Goal: Task Accomplishment & Management: Use online tool/utility

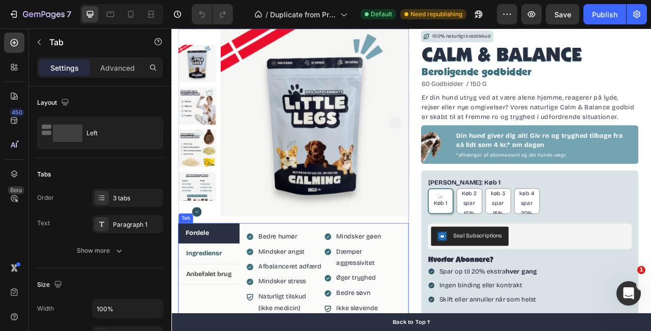
click at [219, 318] on strong "Ingrediensr" at bounding box center [213, 315] width 46 height 10
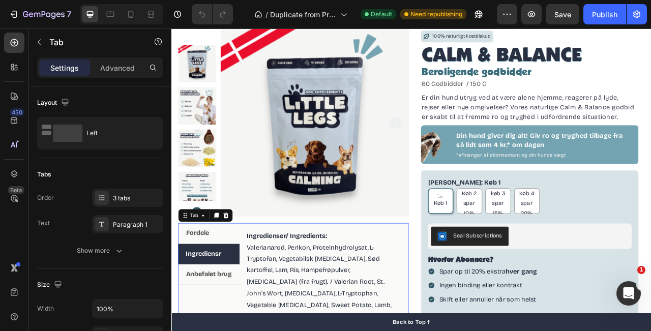
click at [219, 318] on strong "Ingrediensr" at bounding box center [212, 315] width 46 height 10
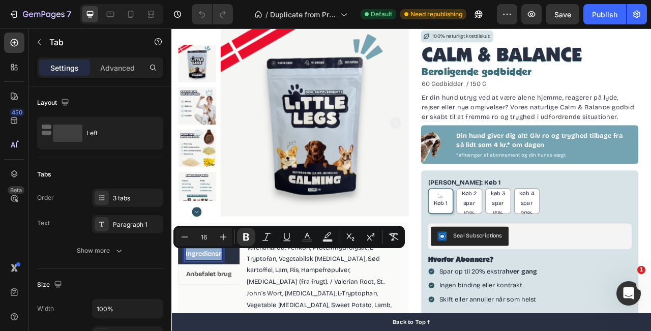
click at [233, 316] on strong "Ingrediensr" at bounding box center [212, 315] width 46 height 10
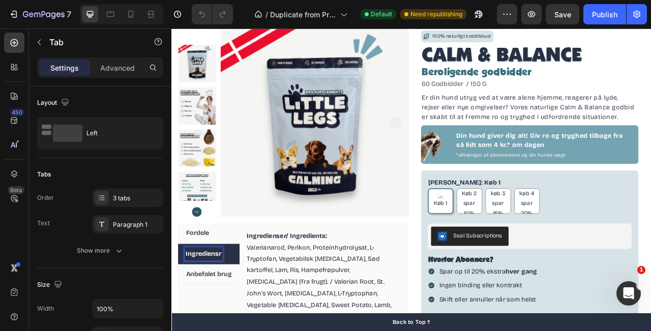
click at [232, 317] on strong "Ingrediensr" at bounding box center [212, 315] width 46 height 10
click at [473, 266] on div "Product Images Fordele Ingredienser Anbefalet brug Bedre humør Mindsker angst A…" at bounding box center [476, 307] width 610 height 572
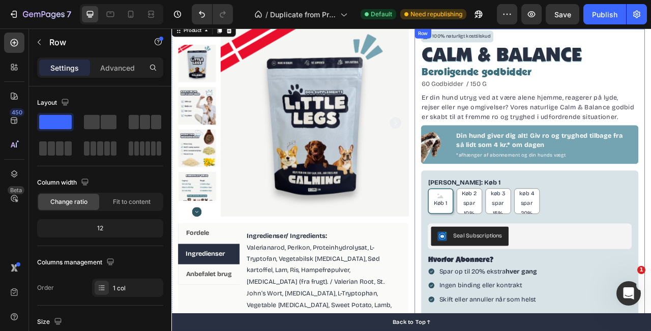
click at [481, 215] on div "100% naturligt kosttilskud Item List CALM & BALANCE Product Title Beroligende g…" at bounding box center [627, 243] width 293 height 428
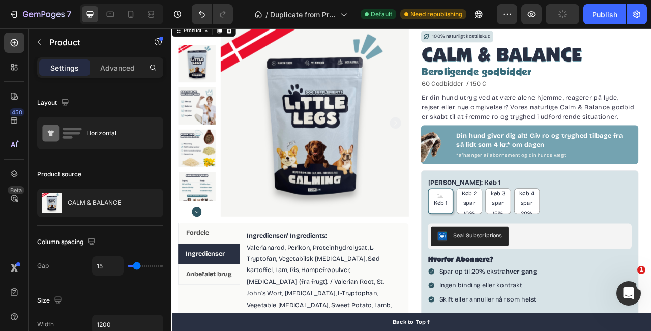
click at [478, 215] on div "Product Images Fordele Ingredienser Anbefalet brug Bedre humør Mindsker angst A…" at bounding box center [476, 307] width 610 height 572
click at [130, 18] on icon at bounding box center [131, 14] width 10 height 10
type input "0"
type input "100%"
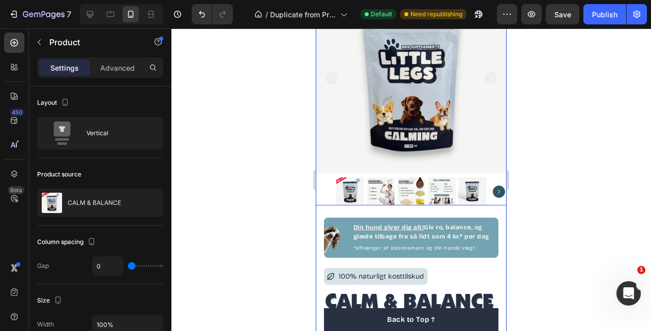
scroll to position [86, 0]
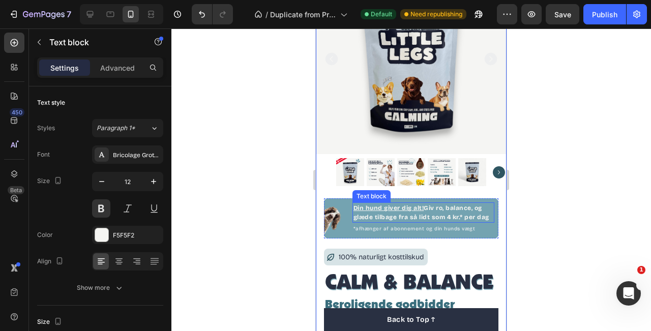
click at [445, 215] on p "Din hund giver dig alt! Giv ro, balance, og glæde tilbage fra så lidt som 4 kr.…" at bounding box center [423, 212] width 140 height 18
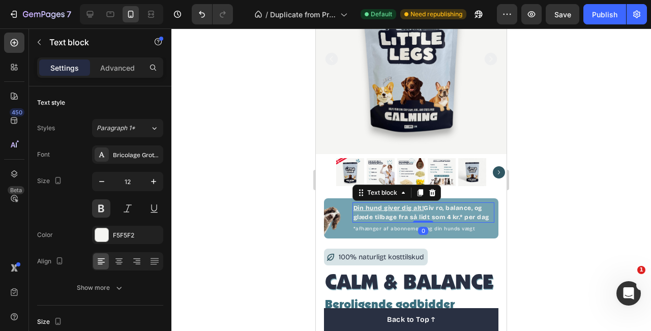
click at [445, 215] on p "Din hund giver dig alt! Giv ro, balance, og glæde tilbage fra så lidt som 4 kr.…" at bounding box center [423, 212] width 140 height 18
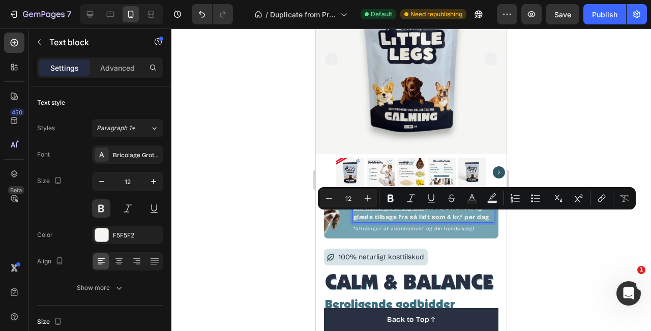
click at [436, 212] on p "Din hund giver dig alt! Giv ro, balance, og glæde tilbage fra så lidt som 4 kr.…" at bounding box center [423, 212] width 140 height 18
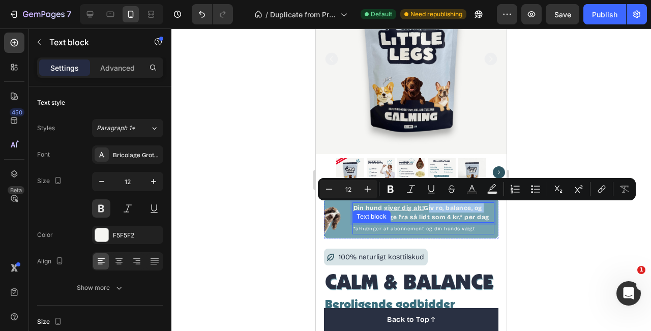
drag, startPoint x: 427, startPoint y: 208, endPoint x: 375, endPoint y: 218, distance: 52.7
click at [375, 218] on div "Din hund giver dig alt! Giv ro, balance, og glæde tilbage fra så lidt som 4 kr.…" at bounding box center [423, 218] width 142 height 32
copy p "Giv ro, balance, og glæde"
click at [92, 16] on icon at bounding box center [90, 14] width 10 height 10
type input "16"
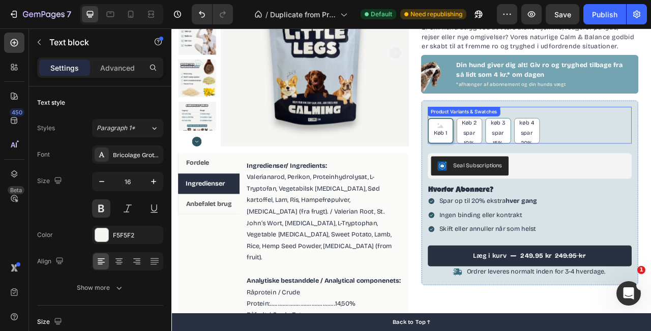
scroll to position [115, 0]
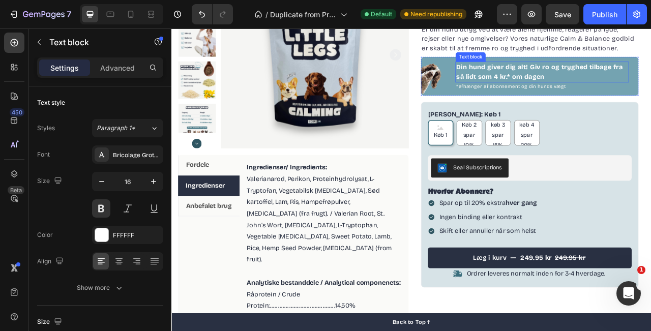
click at [645, 88] on p "Din hund giver dig alt! Giv ro og tryghed tilbage fra så lidt som 4 kr.* om dag…" at bounding box center [642, 84] width 219 height 24
drag, startPoint x: 629, startPoint y: 78, endPoint x: 699, endPoint y: 78, distance: 70.2
click at [650, 78] on p "Din hund giver dig alt! Giv ro og tryghed tilbage fra så lidt som 4 kr.* om dag…" at bounding box center [642, 84] width 219 height 24
click at [576, 91] on p "Din hund giver dig alt! Giv ro, balance, og glæde tilbage fra så lidt som 4 kr.…" at bounding box center [642, 84] width 219 height 24
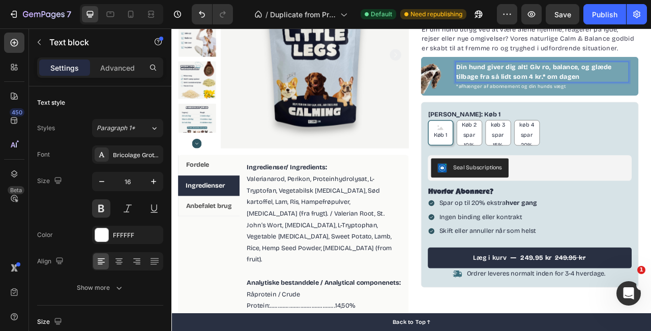
click at [565, 91] on p "Din hund giver dig alt! Giv ro, balance, og glæde tilbage fra så lidt som 4 kr.…" at bounding box center [642, 84] width 219 height 24
click at [650, 97] on div "Din hund giver dig alt! Giv ro, balance, og glæde tilbage til dem fra så lidt s…" at bounding box center [642, 84] width 221 height 26
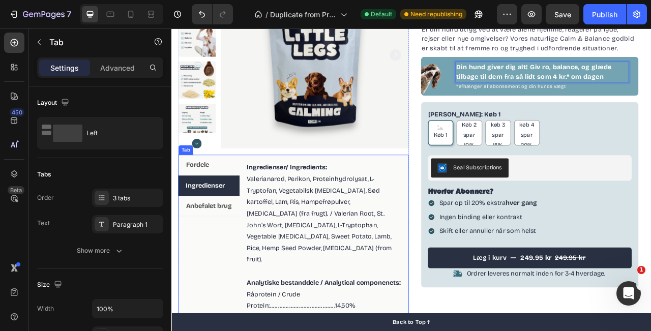
click at [255, 272] on div "Fordele Ingredienser Anbefalet brug" at bounding box center [219, 337] width 78 height 296
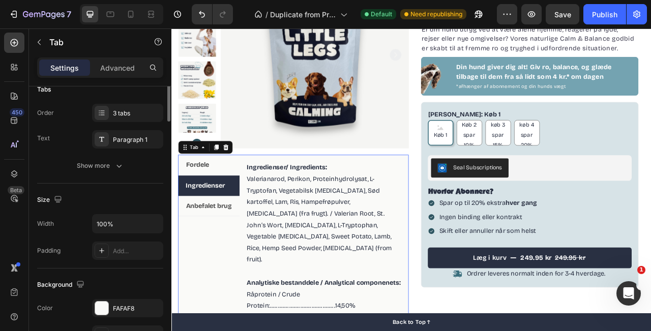
scroll to position [0, 0]
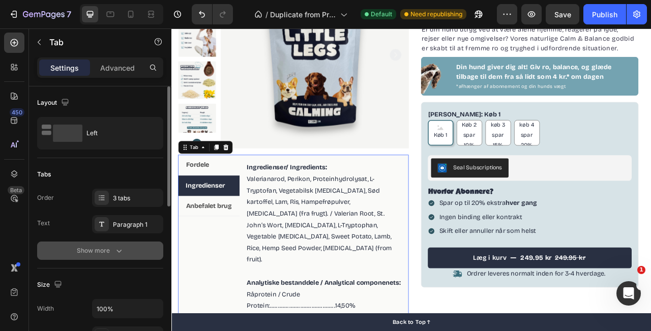
click at [108, 246] on div "Show more" at bounding box center [100, 251] width 47 height 10
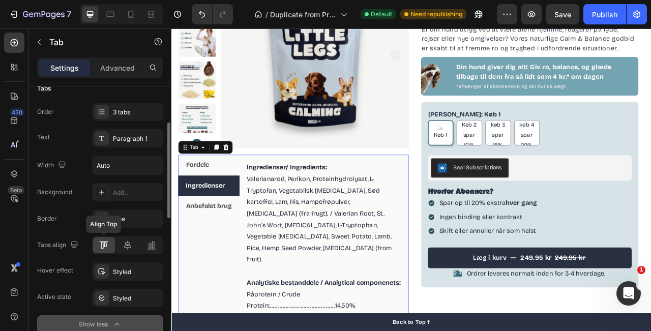
scroll to position [92, 0]
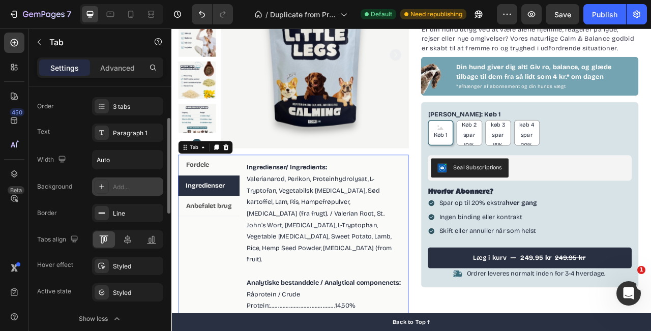
click at [100, 191] on div at bounding box center [102, 187] width 14 height 14
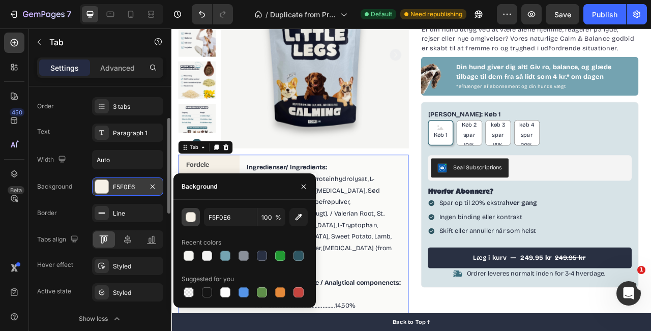
click at [192, 218] on div "button" at bounding box center [191, 218] width 10 height 10
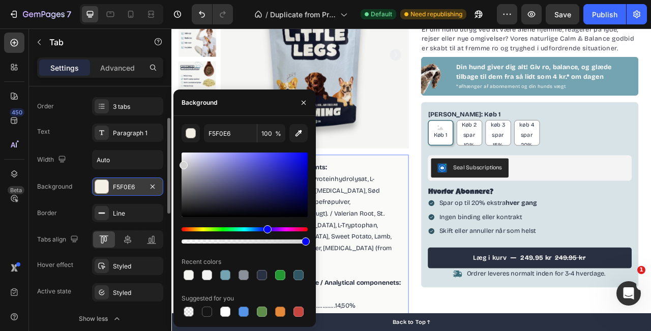
drag, startPoint x: 184, startPoint y: 173, endPoint x: 181, endPoint y: 163, distance: 10.3
click at [182, 163] on div at bounding box center [245, 185] width 126 height 65
click at [302, 101] on icon "button" at bounding box center [304, 103] width 8 height 8
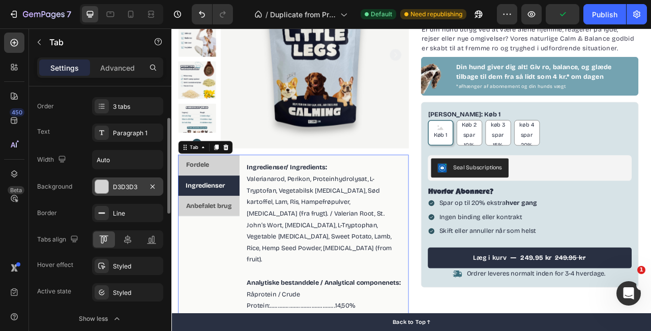
click at [107, 189] on div at bounding box center [101, 186] width 13 height 13
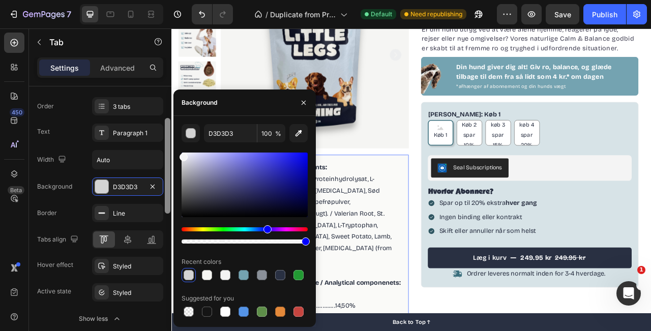
drag, startPoint x: 186, startPoint y: 166, endPoint x: 169, endPoint y: 155, distance: 19.7
click at [169, 155] on div "450 Beta Sections(18) Elements(83) Section Element Hero Section Product Detail …" at bounding box center [85, 179] width 171 height 303
type input "F4F4F4"
click at [305, 104] on icon "button" at bounding box center [304, 103] width 8 height 8
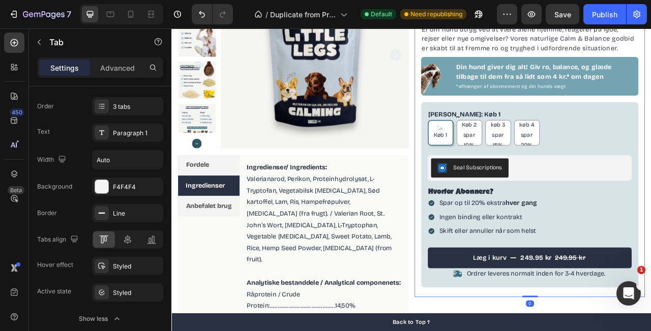
click at [485, 180] on div "100% naturligt kosttilskud Item List CALM & BALANCE Product Title Beroligende g…" at bounding box center [627, 156] width 293 height 428
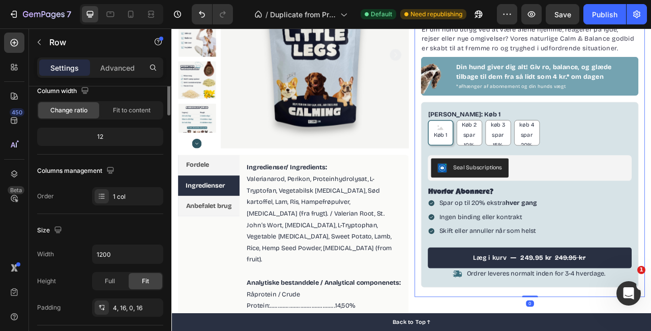
scroll to position [0, 0]
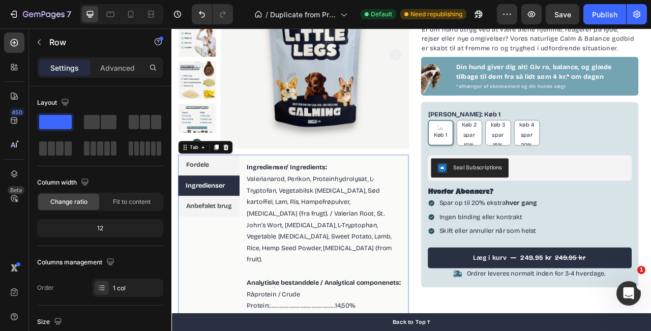
click at [263, 262] on div "Bedre humør Mindsker angst Afbalanceret adfærd Mindsker stress Item List Naturl…" at bounding box center [365, 337] width 215 height 296
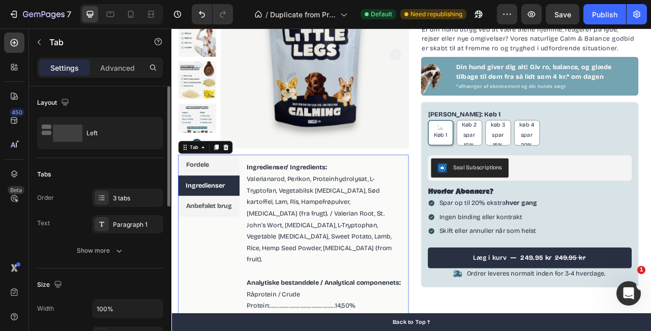
click at [107, 240] on div "Order 3 tabs Text Paragraph 1 Show more" at bounding box center [100, 224] width 126 height 71
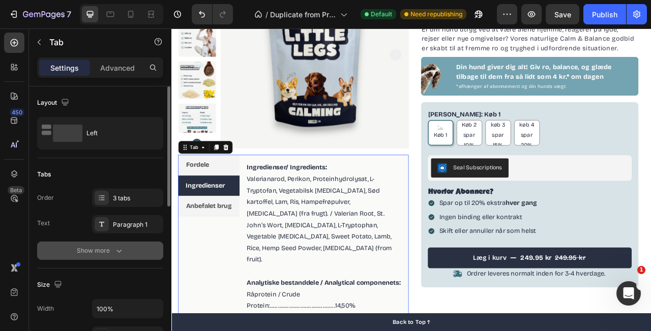
click at [112, 249] on div "Show more" at bounding box center [100, 251] width 47 height 10
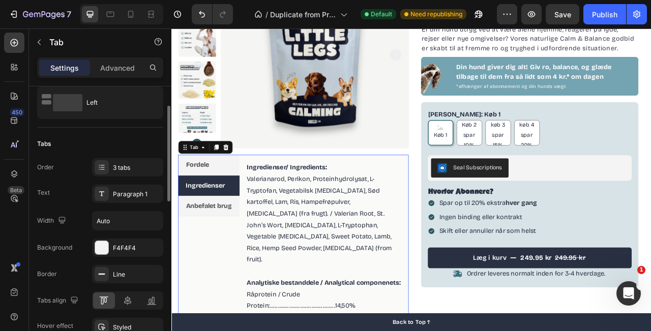
scroll to position [50, 0]
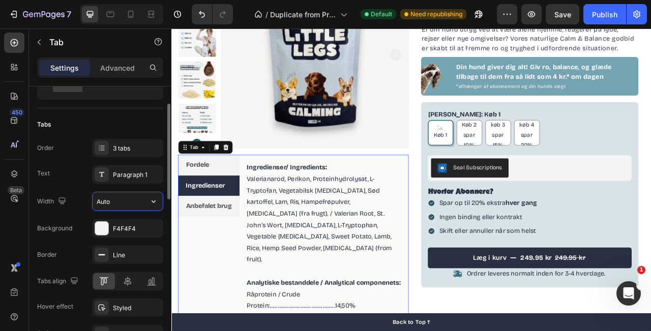
click at [116, 204] on input "Auto" at bounding box center [128, 201] width 70 height 18
click at [150, 200] on icon "button" at bounding box center [153, 201] width 10 height 10
click at [164, 193] on div at bounding box center [168, 223] width 8 height 274
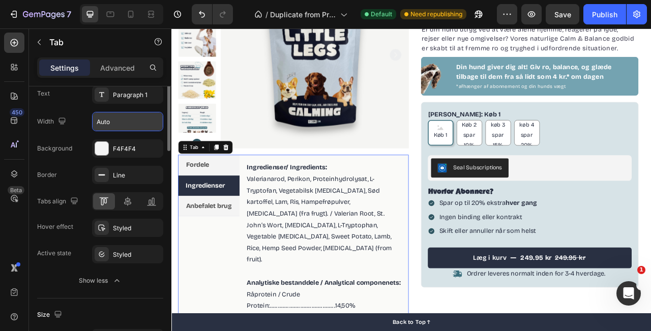
scroll to position [0, 0]
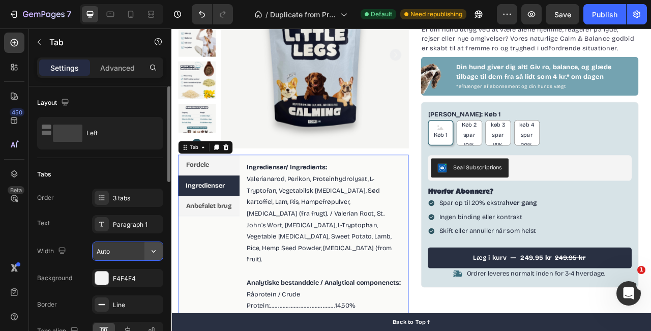
click at [155, 249] on icon "button" at bounding box center [153, 251] width 10 height 10
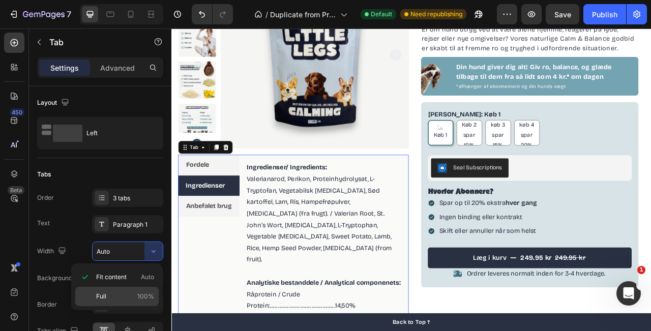
click at [140, 292] on span "100%" at bounding box center [145, 296] width 17 height 9
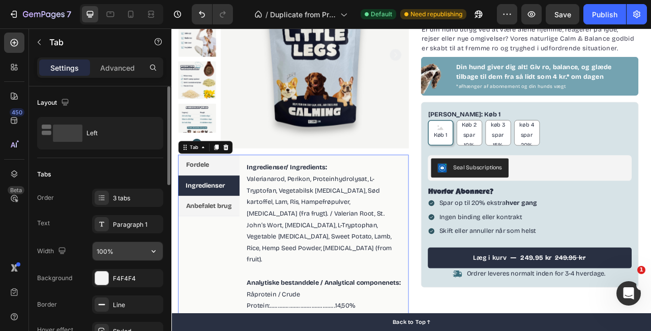
click at [151, 249] on icon "button" at bounding box center [153, 251] width 10 height 10
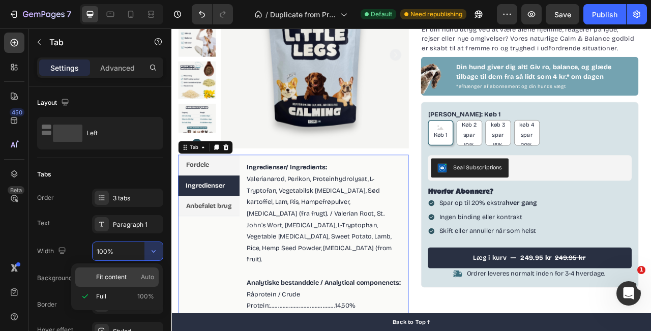
click at [120, 279] on span "Fit content" at bounding box center [111, 277] width 31 height 9
type input "Auto"
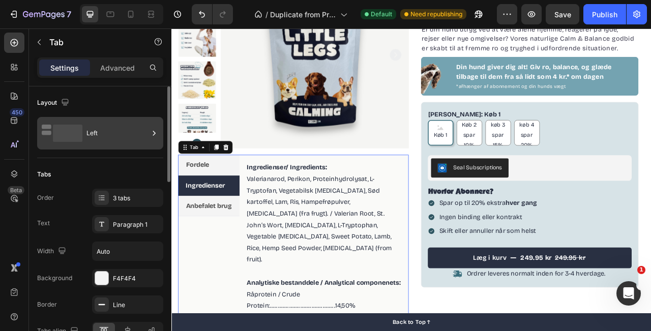
click at [111, 133] on div "Left" at bounding box center [117, 133] width 62 height 23
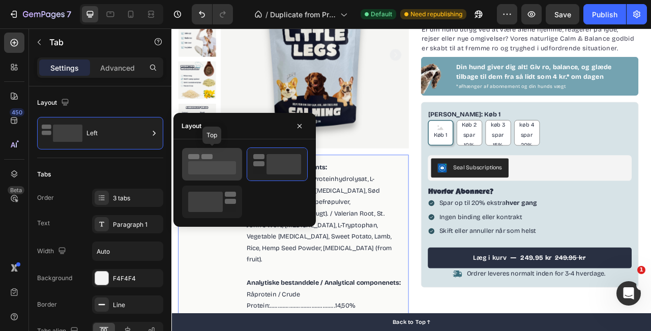
click at [207, 163] on rect at bounding box center [212, 167] width 48 height 13
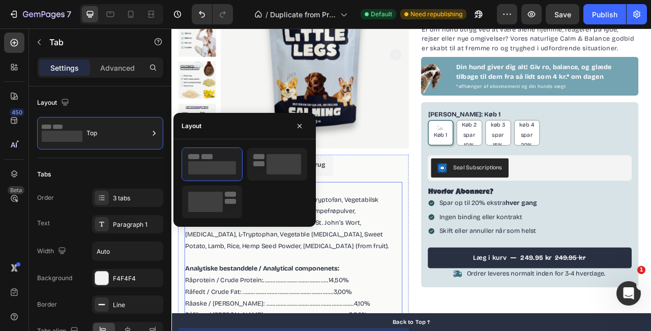
click at [458, 260] on p "Valerianarod, Perikon, Proteinhydrolysat, L-Tryptofan, Vegetabilsk [MEDICAL_DAT…" at bounding box center [326, 276] width 275 height 73
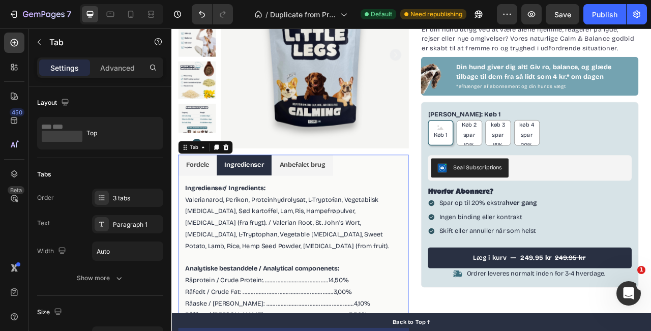
click at [472, 212] on ul "Fordele Ingredienser Anbefalet brug" at bounding box center [326, 202] width 293 height 26
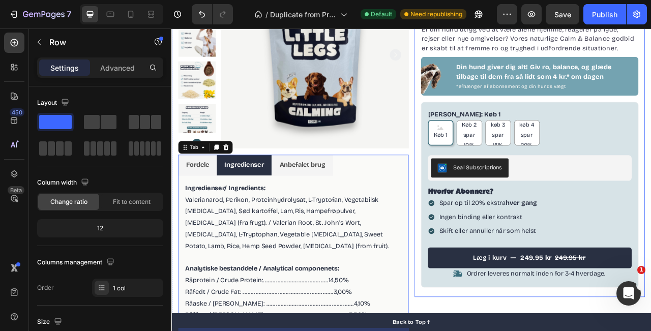
click at [481, 129] on div "100% naturligt kosttilskud Item List CALM & BALANCE Product Title Beroligende g…" at bounding box center [627, 156] width 293 height 428
click at [215, 212] on li "Fordele" at bounding box center [204, 202] width 49 height 26
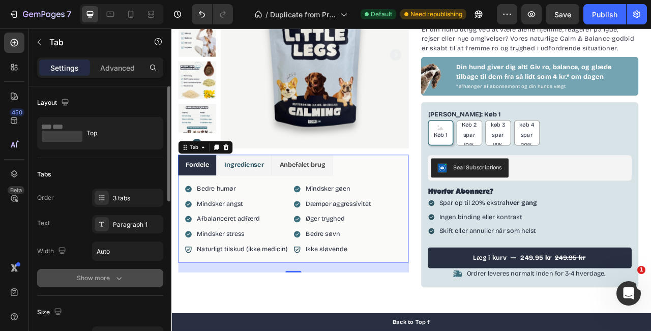
click at [128, 275] on button "Show more" at bounding box center [100, 278] width 126 height 18
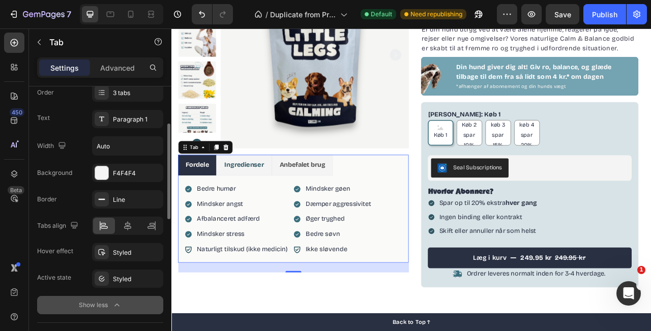
scroll to position [106, 0]
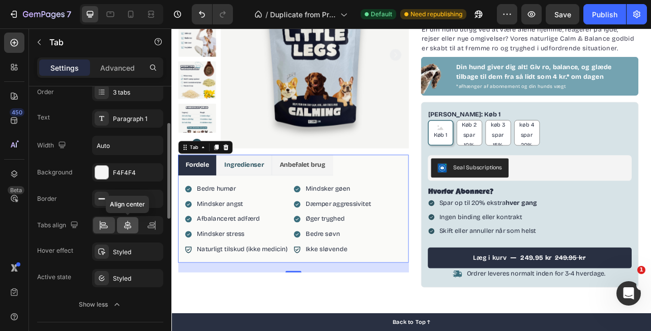
click at [127, 229] on icon at bounding box center [128, 225] width 10 height 10
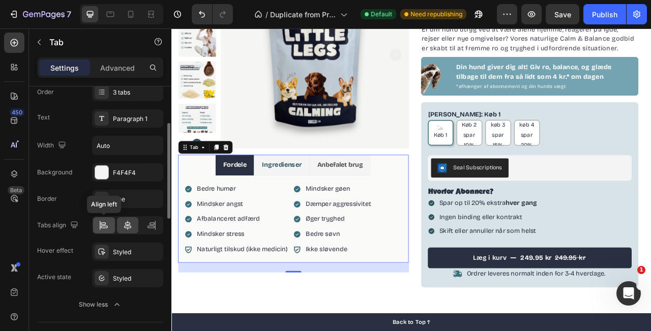
click at [111, 228] on div at bounding box center [104, 225] width 22 height 16
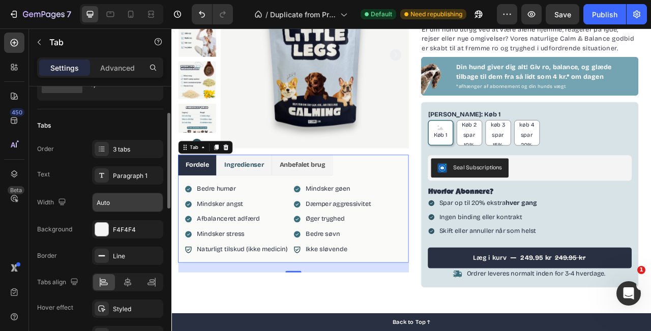
scroll to position [37, 0]
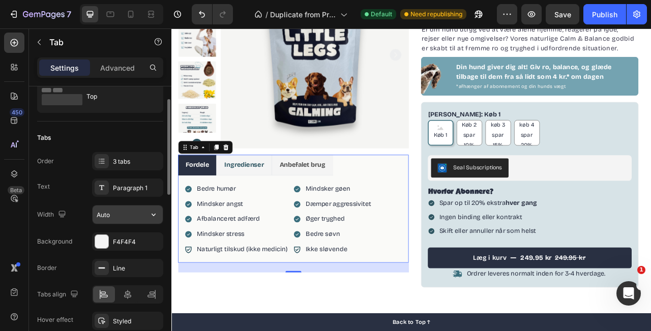
click at [150, 217] on icon "button" at bounding box center [153, 215] width 10 height 10
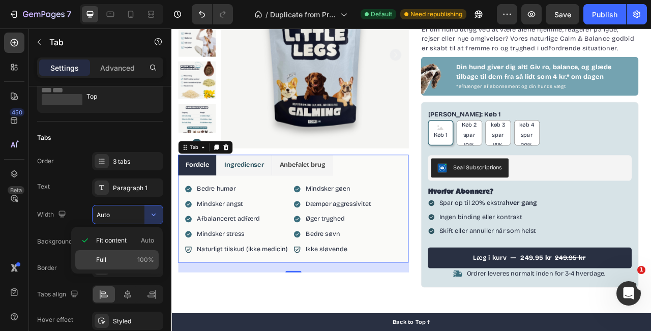
click at [146, 261] on span "100%" at bounding box center [145, 259] width 17 height 9
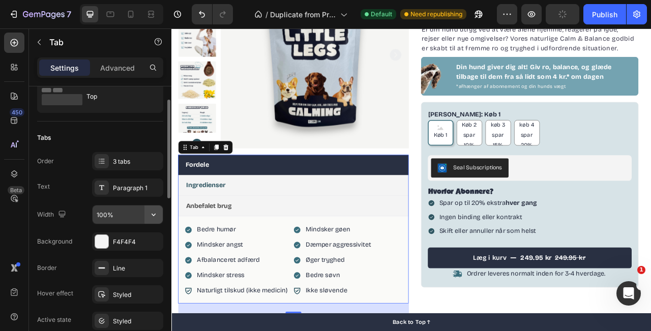
click at [154, 217] on icon "button" at bounding box center [153, 215] width 10 height 10
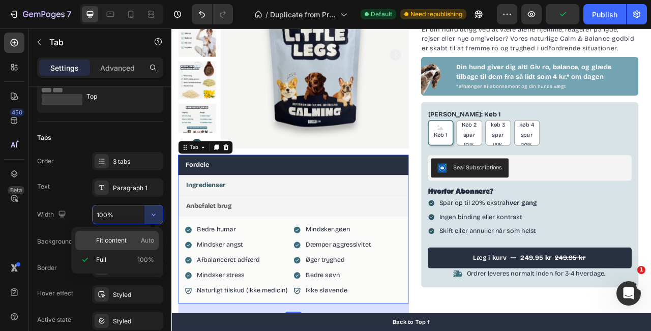
click at [126, 242] on span "Fit content" at bounding box center [111, 240] width 31 height 9
type input "Auto"
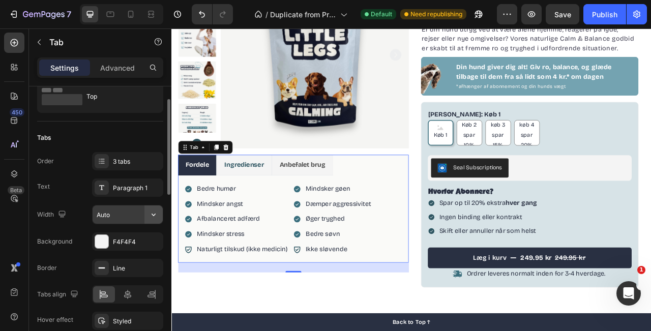
click at [150, 215] on icon "button" at bounding box center [153, 215] width 10 height 10
click at [161, 203] on div "Order 3 tabs Text Paragraph 1 Width Auto" at bounding box center [100, 188] width 126 height 72
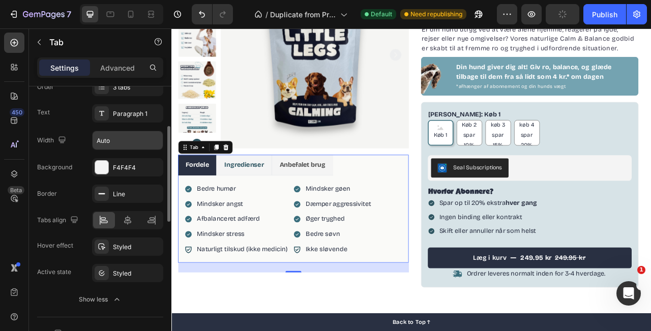
scroll to position [113, 0]
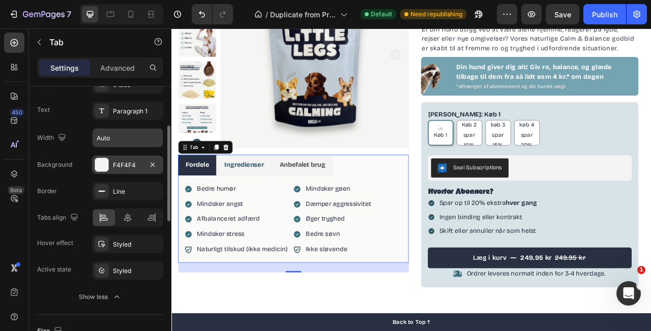
click at [103, 168] on div at bounding box center [101, 164] width 13 height 13
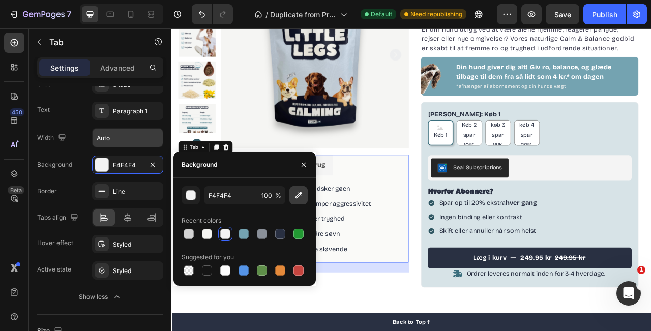
click at [304, 199] on button "button" at bounding box center [298, 195] width 18 height 18
type input "F5F5F2"
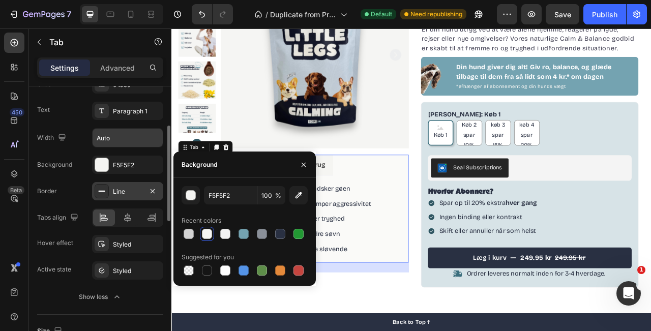
click at [107, 191] on div at bounding box center [102, 191] width 14 height 14
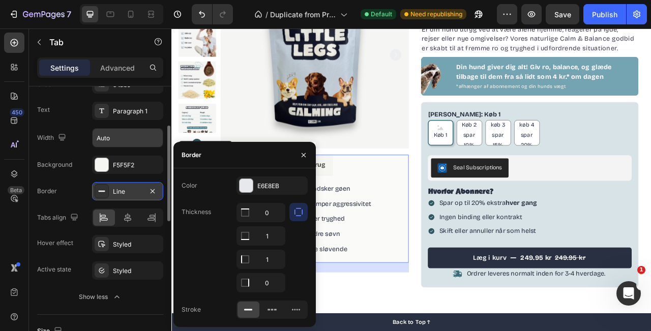
click at [107, 191] on div at bounding box center [102, 191] width 14 height 14
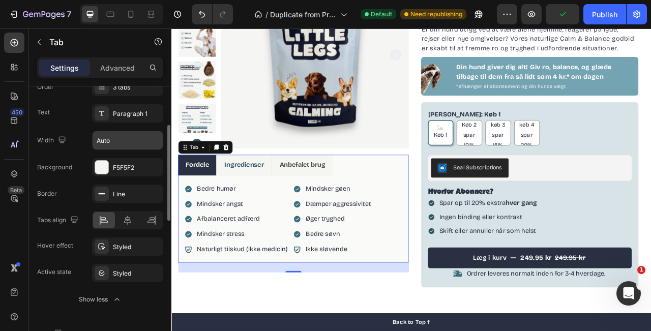
scroll to position [116, 0]
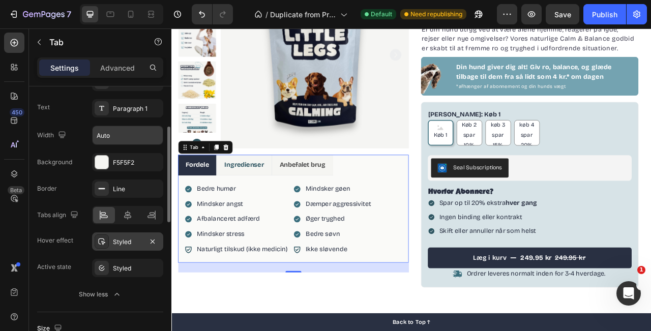
click at [106, 243] on div at bounding box center [102, 241] width 14 height 14
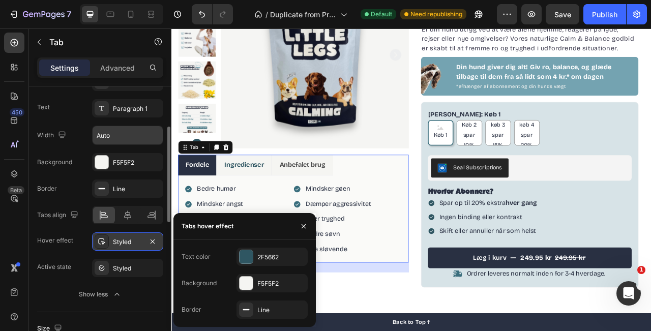
click at [106, 243] on div at bounding box center [102, 241] width 14 height 14
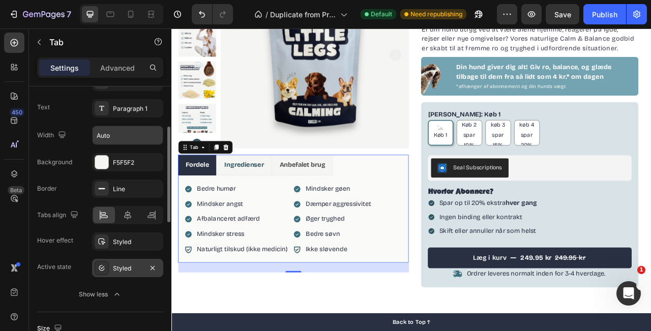
click at [105, 270] on icon at bounding box center [102, 268] width 8 height 8
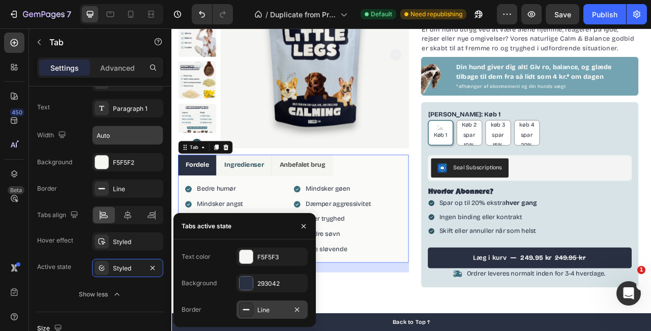
click at [280, 307] on div "Line" at bounding box center [271, 310] width 29 height 9
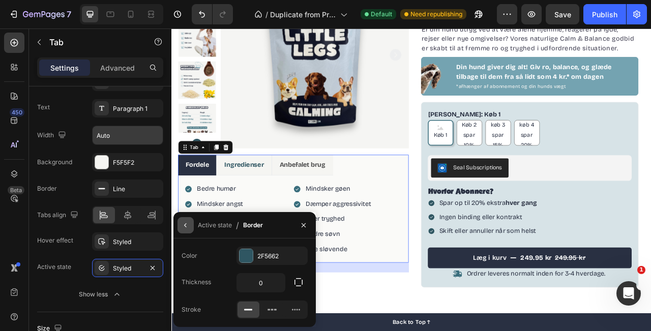
click at [182, 221] on icon "button" at bounding box center [186, 225] width 8 height 8
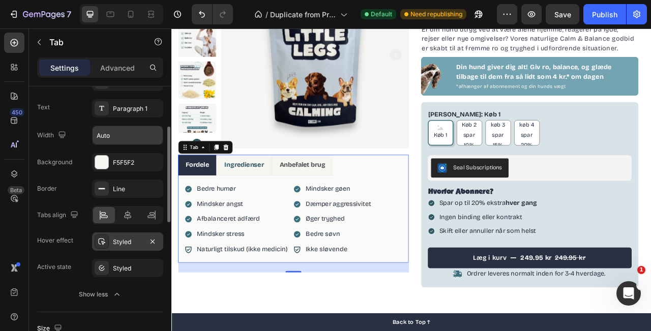
click at [120, 244] on div "Styled" at bounding box center [127, 241] width 29 height 9
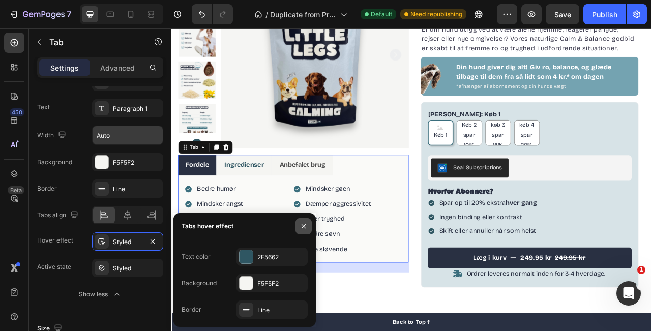
click at [301, 228] on icon "button" at bounding box center [304, 226] width 8 height 8
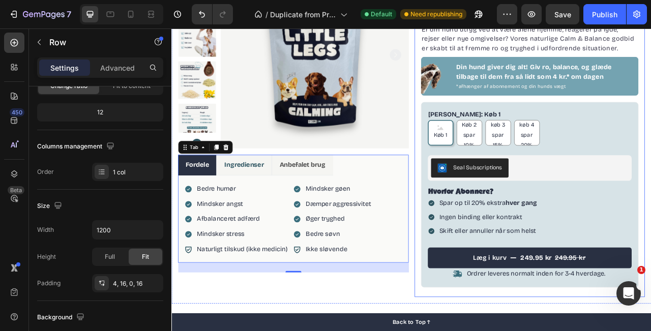
click at [483, 169] on div "100% naturligt kosttilskud Item List CALM & BALANCE Product Title Beroligende g…" at bounding box center [627, 156] width 293 height 428
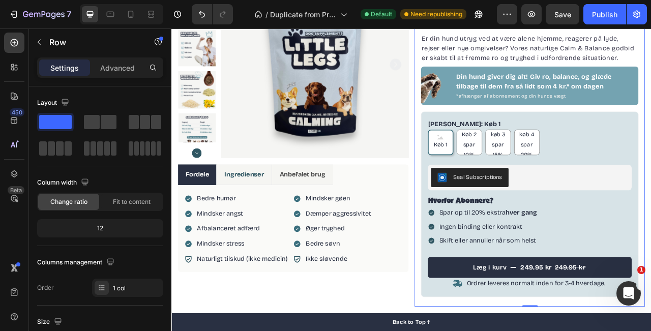
scroll to position [110, 0]
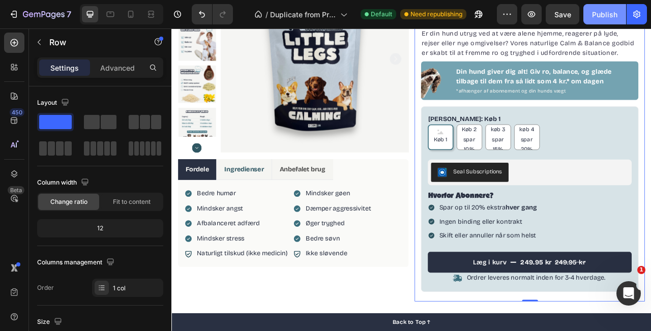
click at [605, 14] on div "Publish" at bounding box center [604, 14] width 25 height 11
click at [126, 13] on icon at bounding box center [131, 14] width 10 height 10
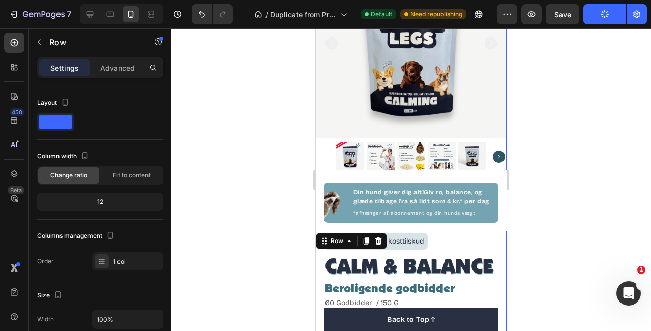
scroll to position [71, 0]
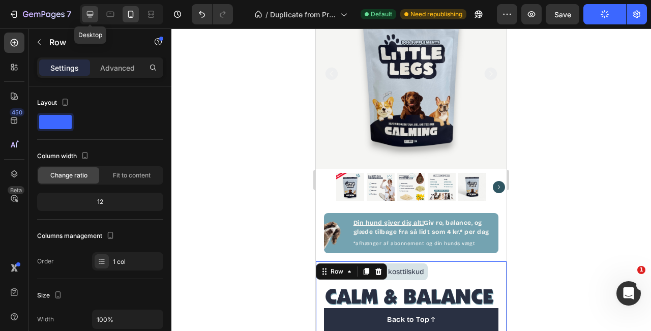
click at [89, 19] on div at bounding box center [90, 14] width 16 height 16
type input "1200"
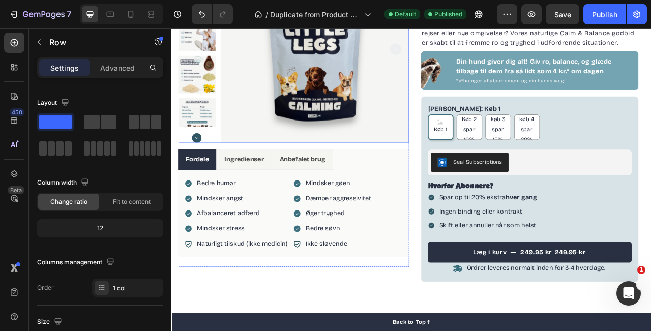
scroll to position [135, 0]
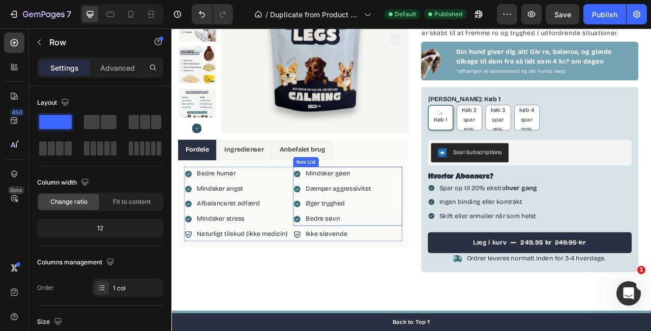
click at [453, 214] on div "Mindsker gøen Dæmper aggressivitet Øger tryghed Bedre søvn" at bounding box center [395, 241] width 138 height 75
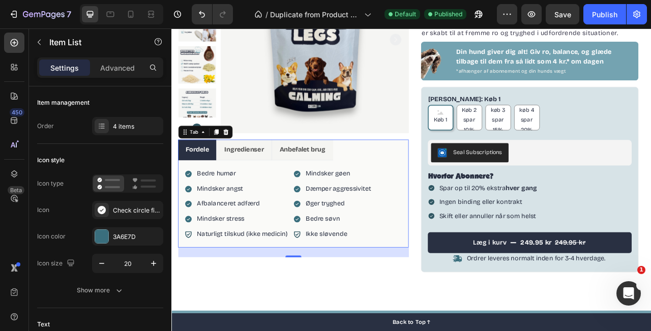
click at [463, 193] on ul "Fordele Ingredienser Anbefalet brug" at bounding box center [326, 183] width 293 height 26
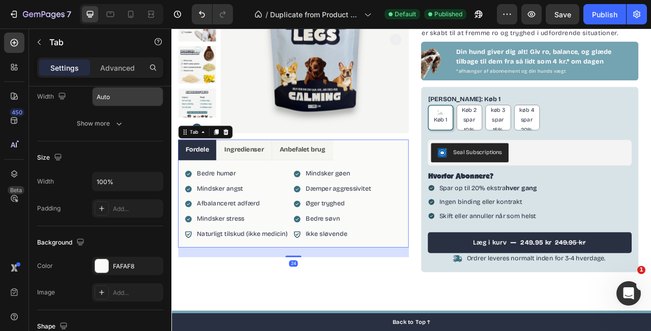
scroll to position [377, 0]
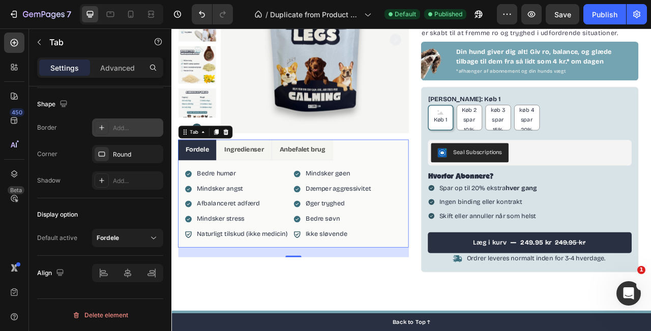
click at [105, 119] on div "Add..." at bounding box center [127, 127] width 71 height 18
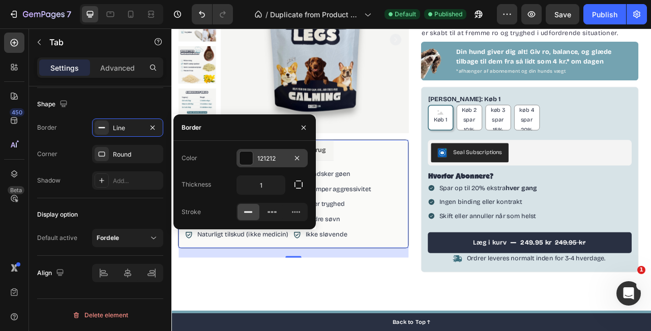
click at [244, 160] on div at bounding box center [246, 158] width 13 height 13
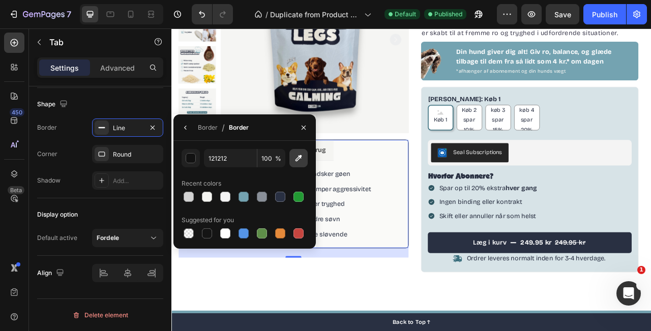
click at [301, 154] on icon "button" at bounding box center [298, 158] width 10 height 10
type input "E6E8EB"
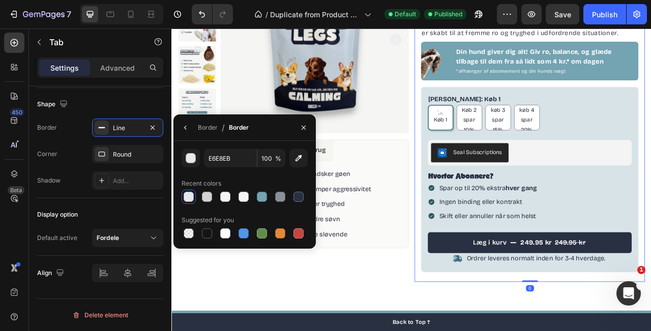
click at [481, 140] on div "100% naturligt kosttilskud Item List CALM & BALANCE Product Title Beroligende g…" at bounding box center [627, 137] width 293 height 428
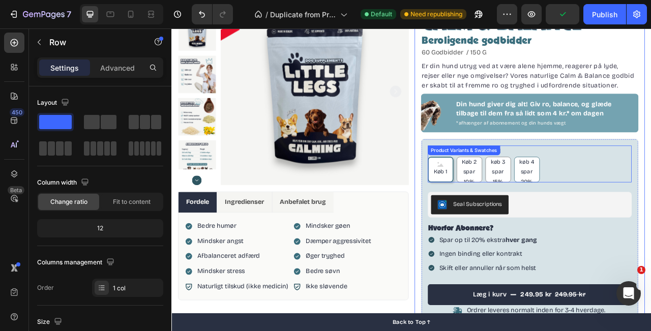
scroll to position [67, 0]
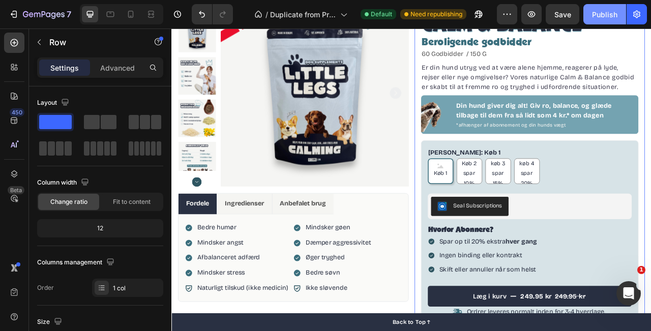
click at [608, 16] on div "Publish" at bounding box center [604, 14] width 25 height 11
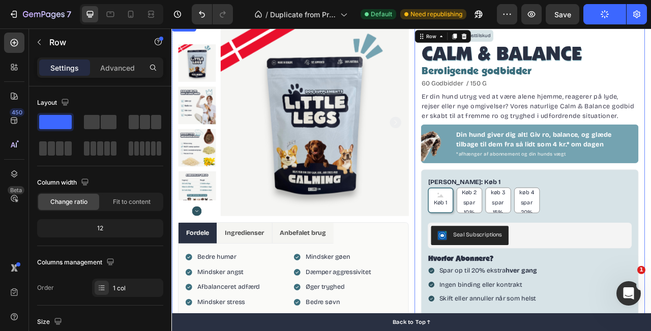
scroll to position [0, 0]
